Goal: Entertainment & Leisure: Consume media (video, audio)

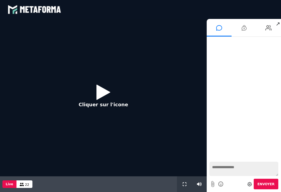
click at [104, 92] on icon at bounding box center [103, 92] width 14 height 18
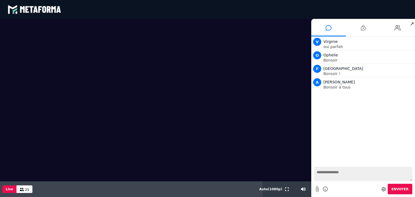
click at [280, 173] on textarea at bounding box center [363, 174] width 98 height 14
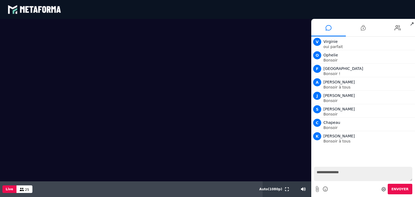
type textarea "**********"
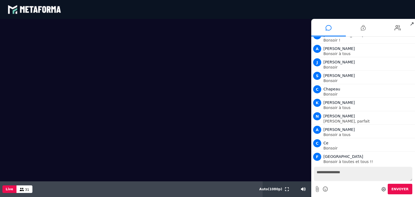
scroll to position [47, 0]
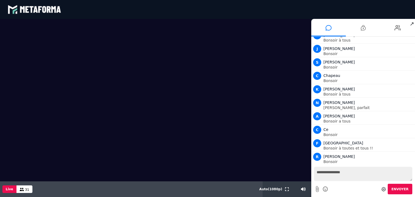
click at [159, 186] on div "Live 31" at bounding box center [131, 189] width 262 height 16
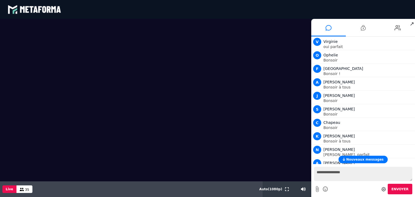
click at [280, 173] on textarea "**********" at bounding box center [363, 174] width 98 height 14
type textarea "**"
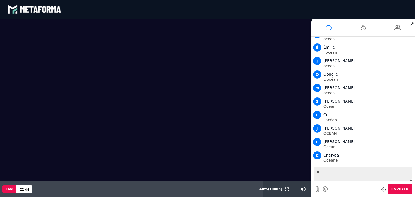
scroll to position [1224, 0]
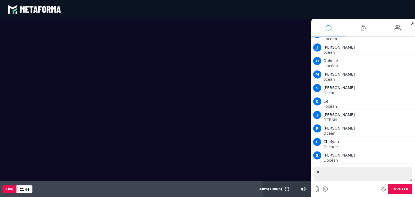
click at [280, 24] on li at bounding box center [328, 28] width 35 height 18
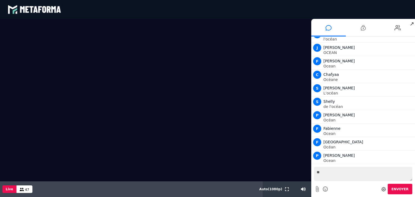
scroll to position [1305, 0]
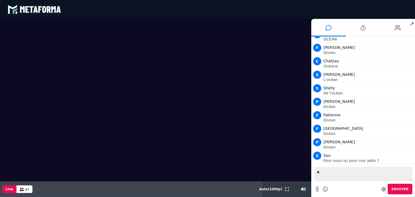
click at [262, 157] on video at bounding box center [155, 100] width 311 height 162
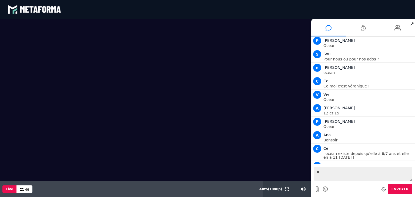
scroll to position [1594, 0]
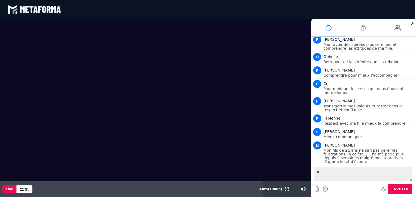
click at [135, 99] on video at bounding box center [155, 100] width 311 height 162
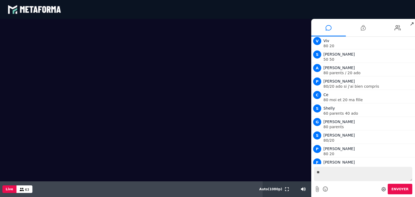
scroll to position [2814, 0]
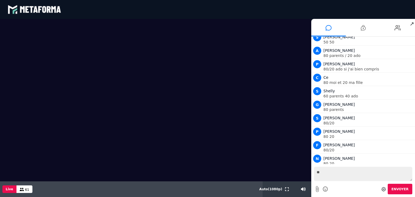
drag, startPoint x: 412, startPoint y: 23, endPoint x: 408, endPoint y: 31, distance: 8.8
click at [280, 23] on span "↗" at bounding box center [411, 24] width 6 height 10
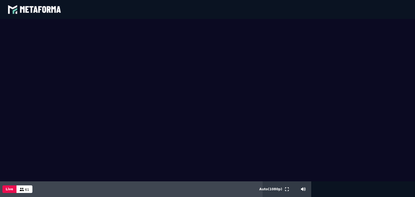
scroll to position [2840, 0]
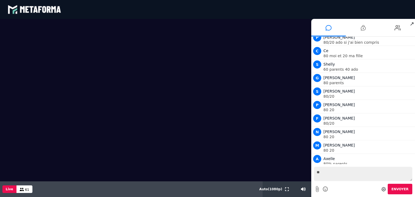
click at [280, 60] on video at bounding box center [155, 100] width 311 height 162
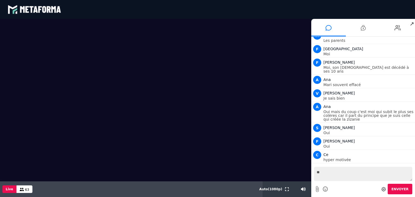
scroll to position [3376, 0]
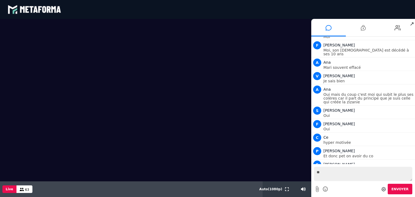
click at [280, 67] on video at bounding box center [155, 100] width 311 height 162
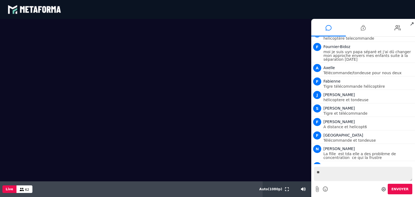
scroll to position [3865, 0]
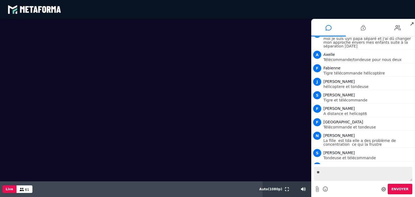
click at [93, 157] on video at bounding box center [155, 100] width 311 height 162
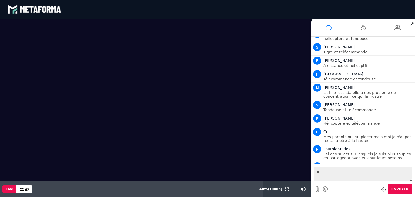
scroll to position [3926, 0]
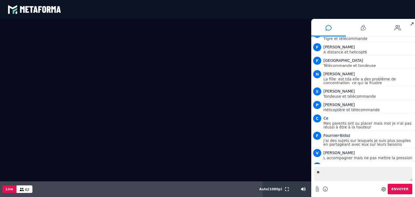
click at [250, 150] on video at bounding box center [155, 100] width 311 height 162
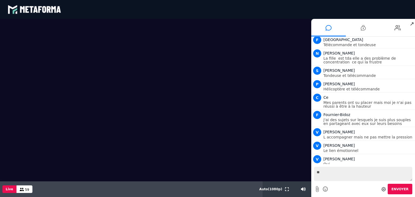
click at [123, 93] on video at bounding box center [155, 100] width 311 height 162
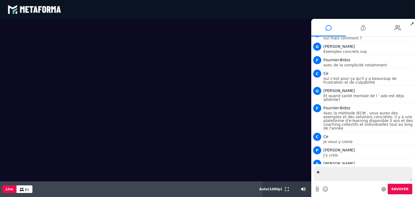
scroll to position [4361, 0]
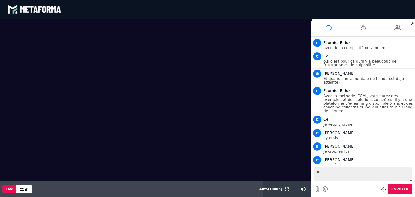
click at [50, 148] on video at bounding box center [155, 100] width 311 height 162
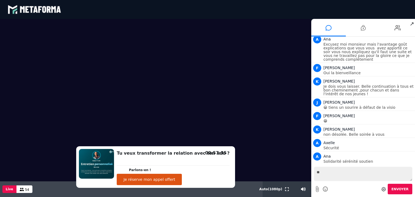
scroll to position [5009, 0]
